Goal: Find specific fact: Find specific fact

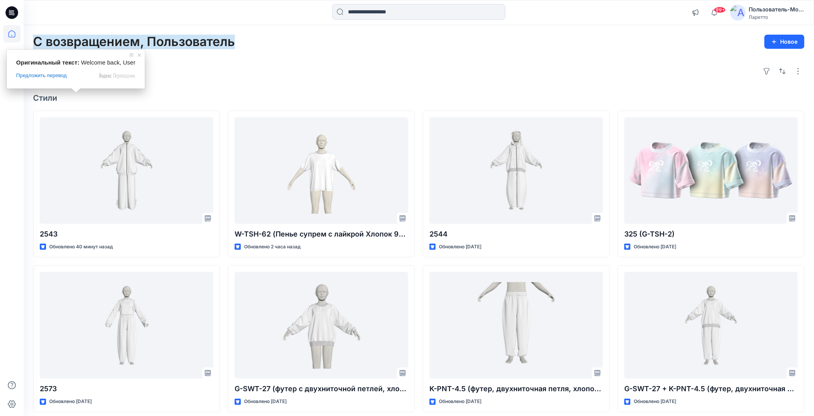
click at [67, 22] on div "99+ Уведомления Ваш стиль 2543 готов 1 новые Цветовые решения 14 минут назад Ва…" at bounding box center [419, 12] width 790 height 25
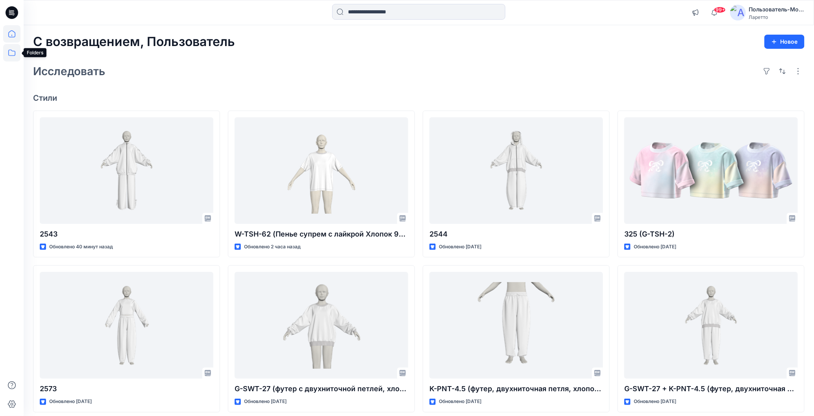
click at [8, 55] on icon at bounding box center [11, 52] width 17 height 17
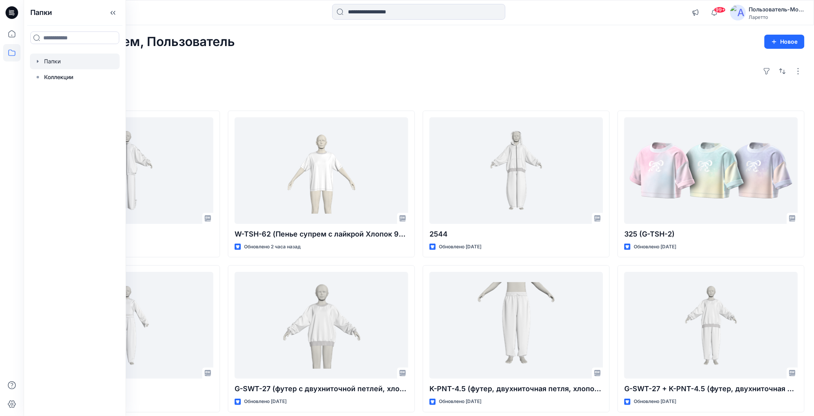
click at [46, 59] on div at bounding box center [75, 62] width 90 height 16
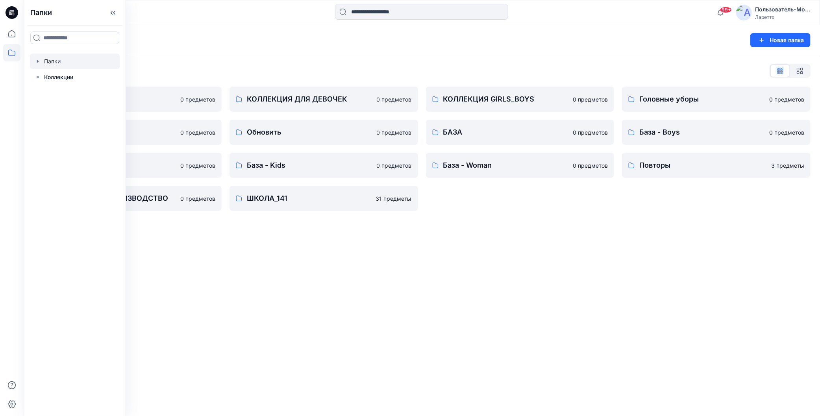
click at [331, 277] on div "Папки Новая папка Список папок КОЛЛЕКЦИЯ BOY'S 0 предметов Разное 0 предметов Б…" at bounding box center [422, 220] width 796 height 391
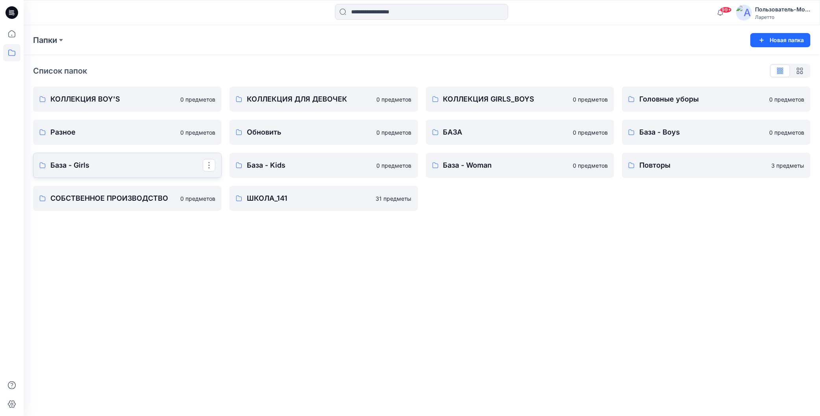
click at [123, 157] on link "База - Girls" at bounding box center [127, 165] width 188 height 25
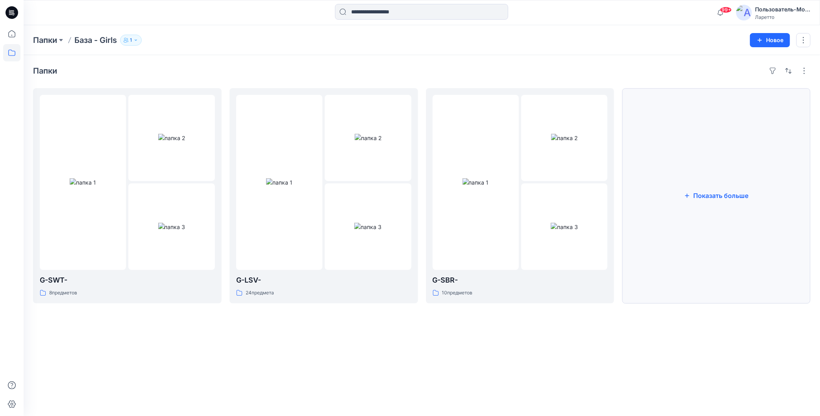
click at [682, 186] on button "Показать больше" at bounding box center [716, 195] width 188 height 215
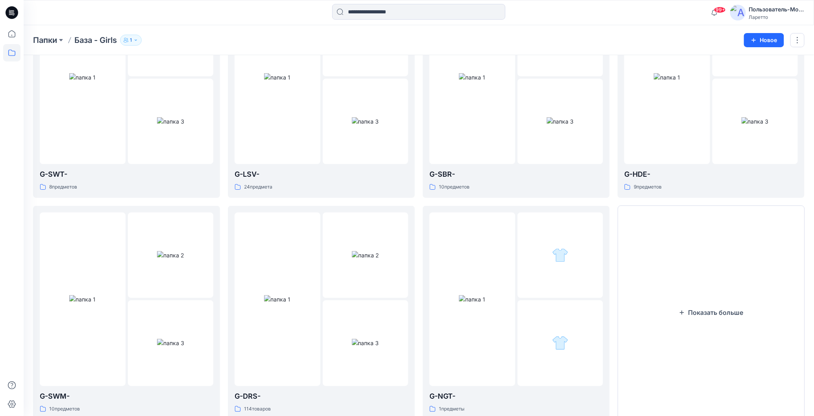
scroll to position [129, 0]
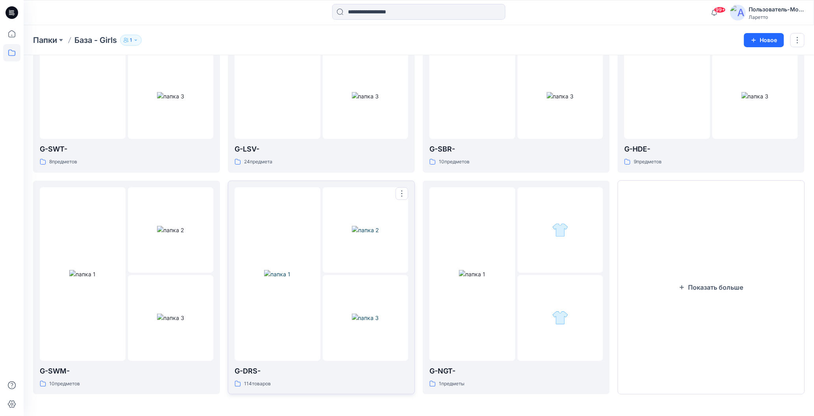
click at [271, 278] on img at bounding box center [277, 274] width 26 height 8
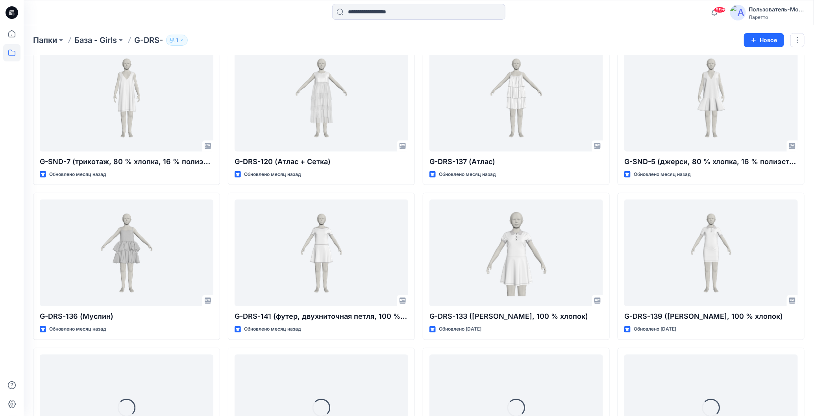
scroll to position [205, 0]
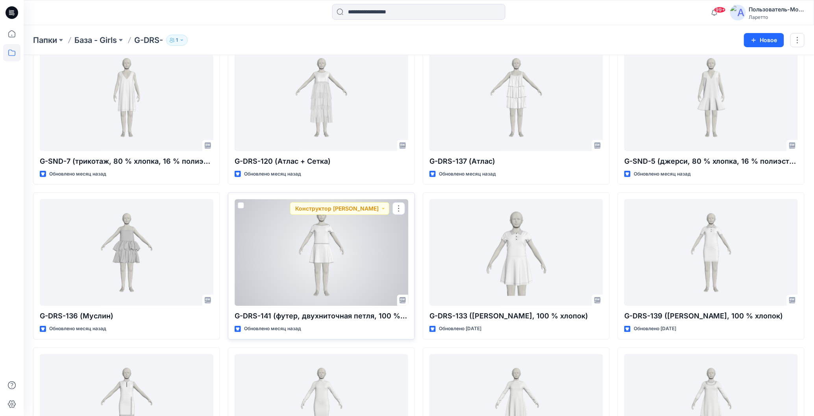
click at [325, 251] on div at bounding box center [322, 252] width 174 height 107
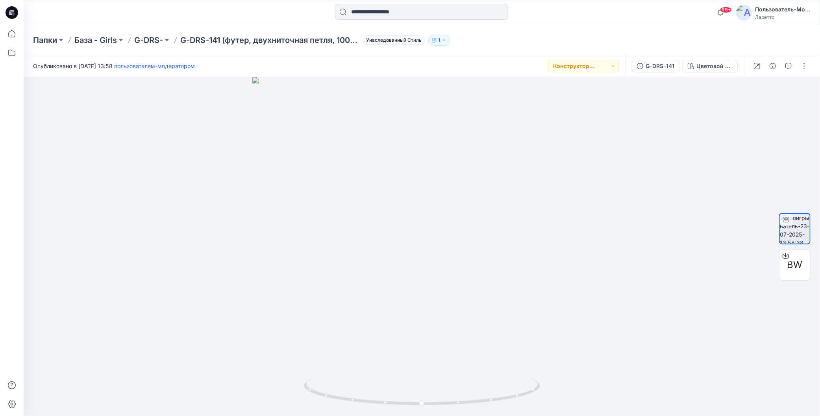
click at [543, 39] on div "Папки База - Girls G-DRS- G-DRS-141 (футер, двухниточная петля, 100 % хлопок) У…" at bounding box center [391, 40] width 716 height 11
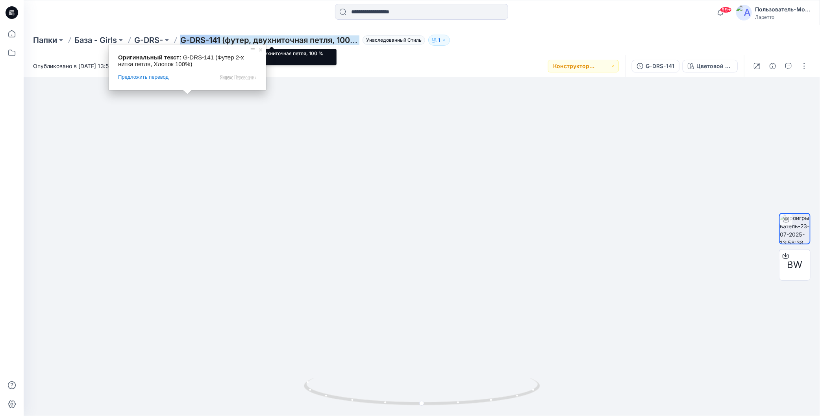
drag, startPoint x: 183, startPoint y: 33, endPoint x: 222, endPoint y: 42, distance: 40.2
click at [222, 42] on div "Папки База - Girls G-DRS- G-DRS-141 (футер, двухниточная петля, 100 % хлопок) У…" at bounding box center [422, 40] width 796 height 30
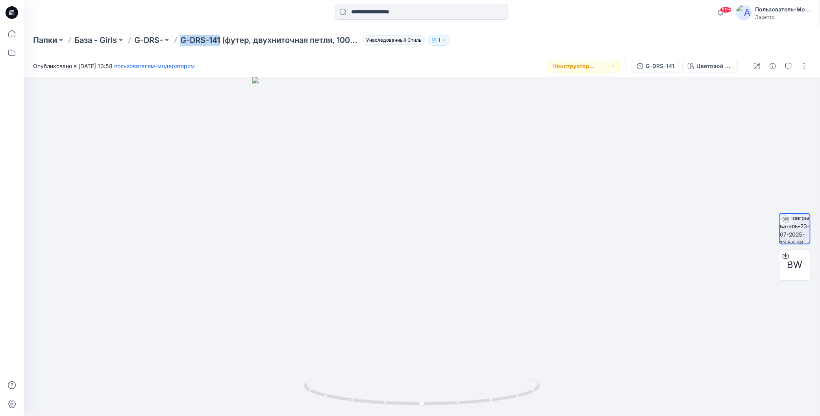
copy ya-tr-span "G-DRS-141"
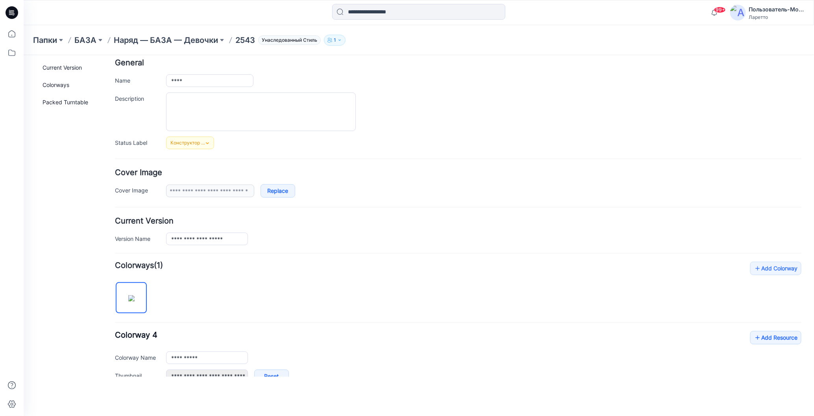
scroll to position [140, 0]
